Goal: Task Accomplishment & Management: Manage account settings

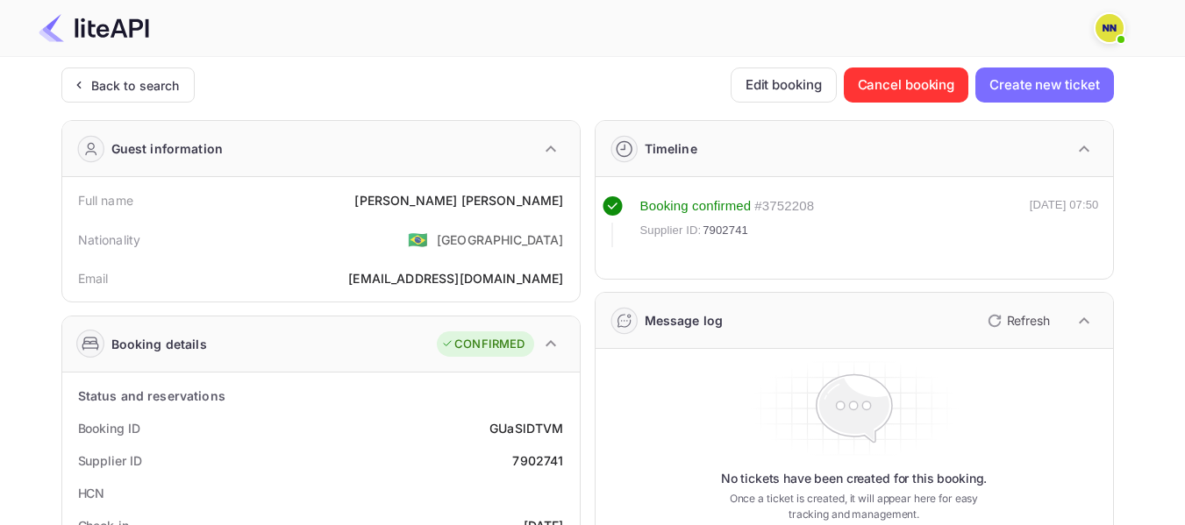
click at [1105, 21] on img at bounding box center [1109, 28] width 28 height 28
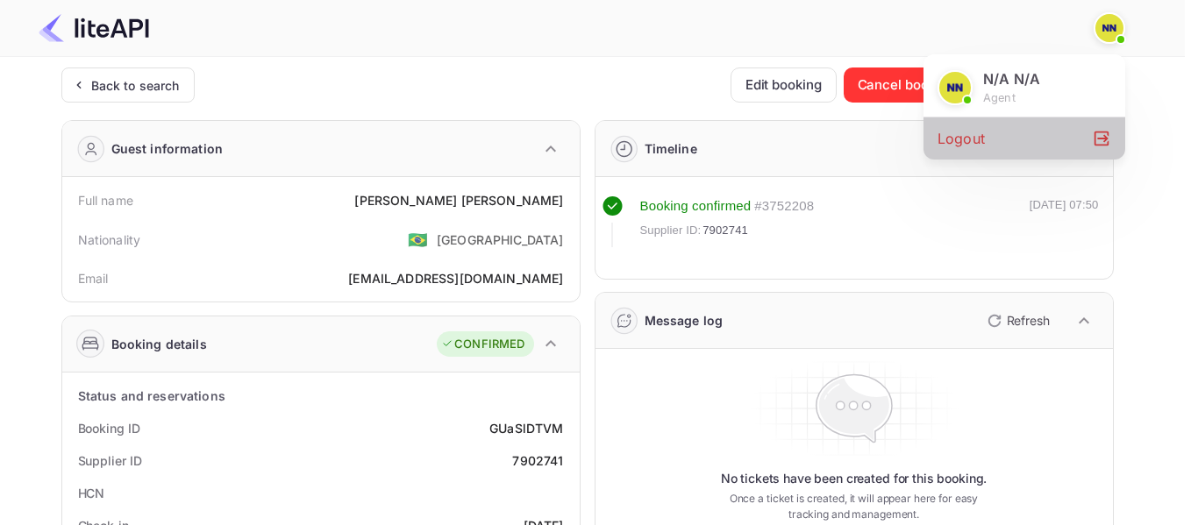
click at [968, 144] on div "Logout" at bounding box center [1024, 139] width 202 height 42
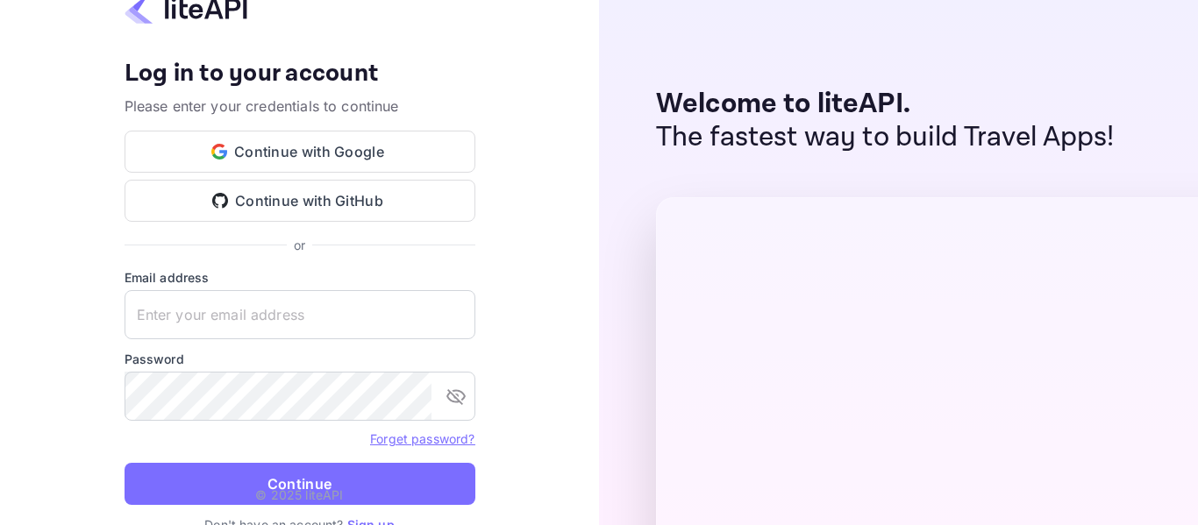
type input "[EMAIL_ADDRESS][DOMAIN_NAME]"
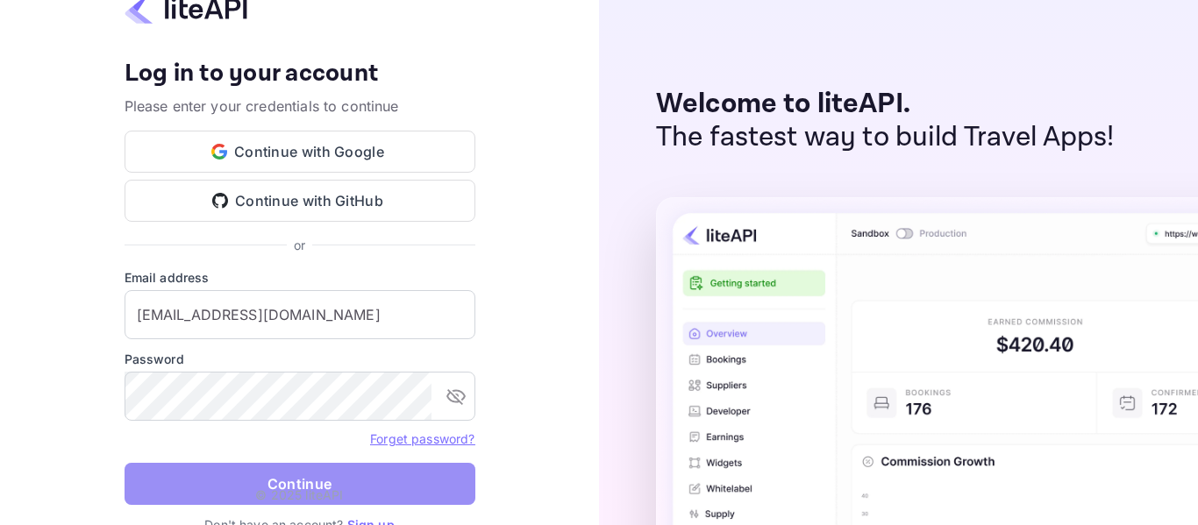
click at [279, 480] on button "Continue" at bounding box center [300, 484] width 351 height 42
